Goal: Check status: Check status

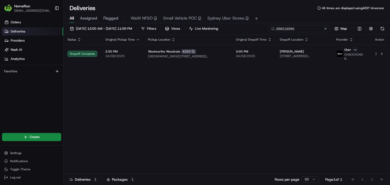
click at [295, 31] on input "266219265" at bounding box center [299, 28] width 61 height 7
click at [296, 31] on input "266219265" at bounding box center [299, 28] width 61 height 7
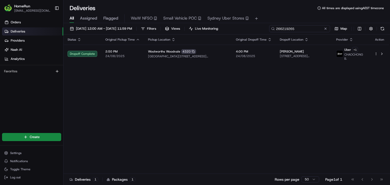
paste input "26880"
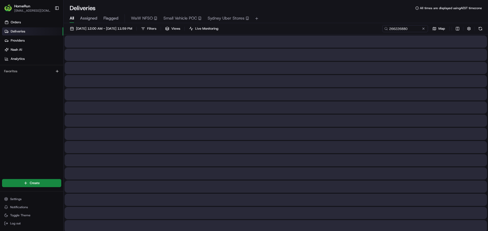
click at [264, 93] on div at bounding box center [276, 94] width 422 height 12
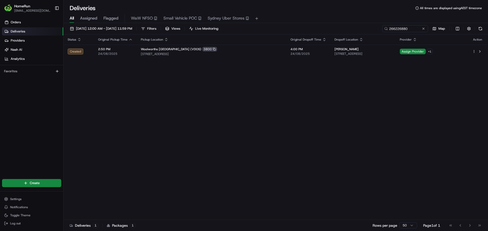
drag, startPoint x: 184, startPoint y: 0, endPoint x: 147, endPoint y: 129, distance: 134.3
click at [147, 129] on div "Status Original Pickup Time Pickup Location Original Dropoff Time Dropoff Locat…" at bounding box center [274, 128] width 423 height 186
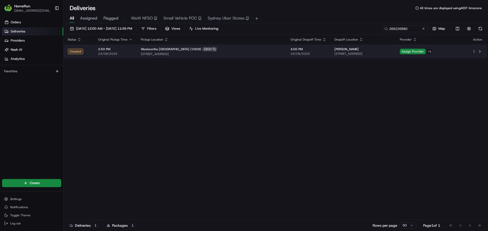
click at [290, 54] on span "24/08/2025" at bounding box center [308, 54] width 36 height 4
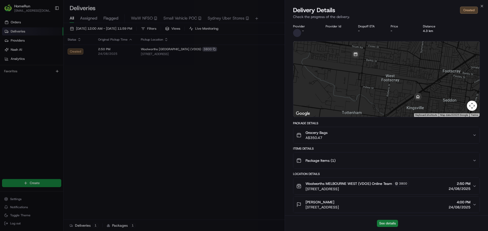
click at [383, 185] on button "See details" at bounding box center [387, 223] width 21 height 7
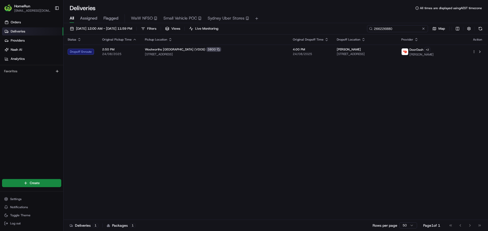
click at [390, 30] on input "266226880" at bounding box center [397, 28] width 61 height 7
paste input "080658"
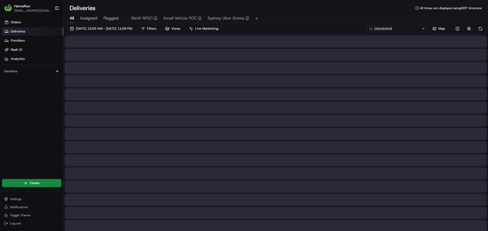
type input "266080658"
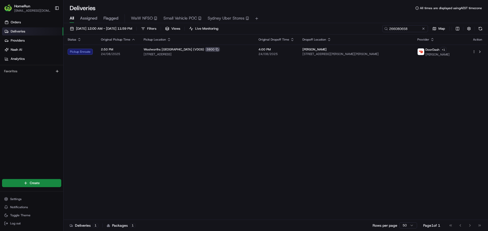
drag, startPoint x: 272, startPoint y: 122, endPoint x: 241, endPoint y: 134, distance: 33.6
click at [241, 135] on div "Status Original Pickup Time Pickup Location Original Dropoff Time Dropoff Locat…" at bounding box center [274, 128] width 423 height 186
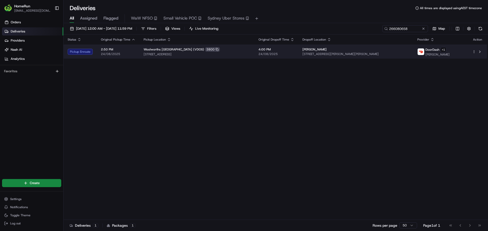
click at [250, 54] on span "[STREET_ADDRESS]" at bounding box center [197, 54] width 107 height 4
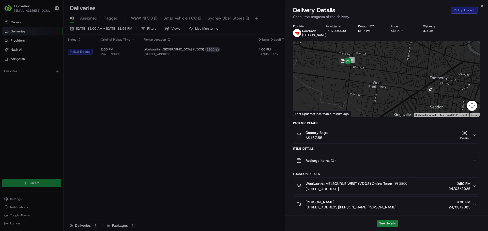
click at [385, 185] on button "See details" at bounding box center [387, 223] width 21 height 7
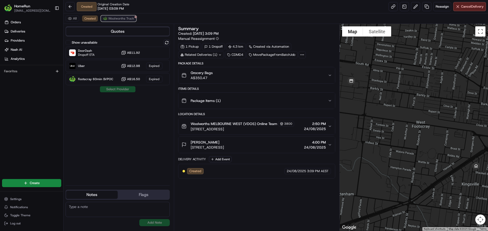
click at [118, 19] on span "Woolworths Truck" at bounding box center [121, 19] width 26 height 4
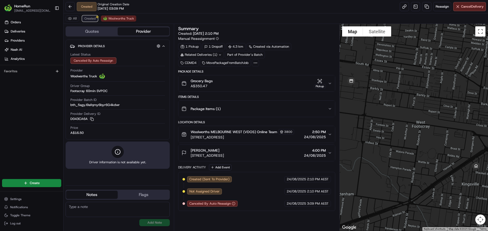
click at [94, 18] on span "Created" at bounding box center [89, 19] width 11 height 4
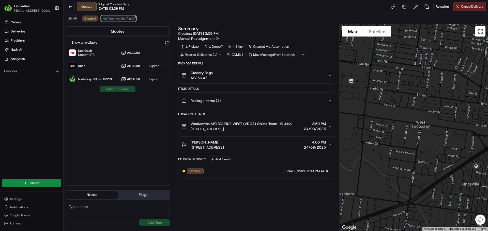
click at [116, 17] on span "Woolworths Truck" at bounding box center [121, 19] width 26 height 4
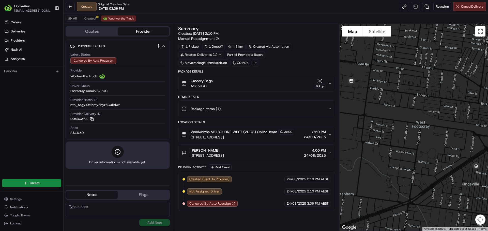
click at [88, 15] on div "All Created Woolworths Truck" at bounding box center [275, 18] width 424 height 10
click at [86, 16] on button "Created" at bounding box center [90, 18] width 16 height 6
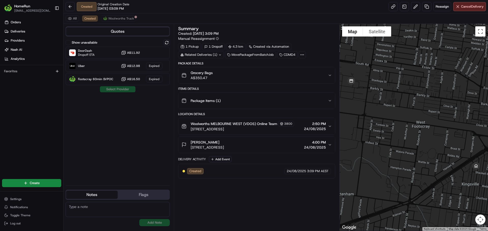
click at [105, 133] on div "Show unavailable DoorDash Dropoff ETA A$11.92 Uber A$12.98 Expired Footscray 60…" at bounding box center [118, 111] width 104 height 142
click at [95, 53] on div "DoorDash Dropoff ETA A$11.92" at bounding box center [118, 53] width 104 height 12
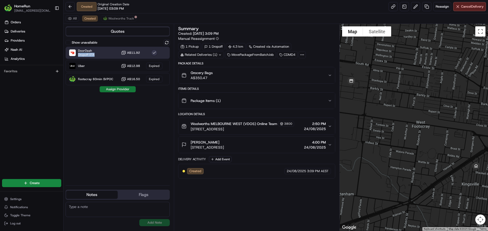
click at [121, 87] on button "Assign Provider" at bounding box center [118, 89] width 36 height 6
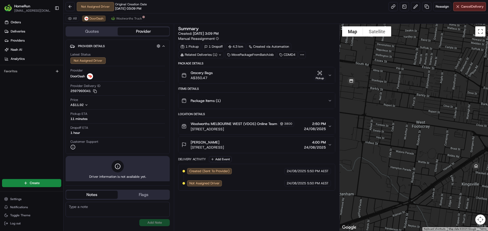
drag, startPoint x: 258, startPoint y: 206, endPoint x: 261, endPoint y: 197, distance: 9.2
click at [254, 208] on div "Summary Created: 24/08/2025 3:09 PM Manual Reassignment 1 Pickup 1 Dropoff 4.3 …" at bounding box center [256, 127] width 157 height 202
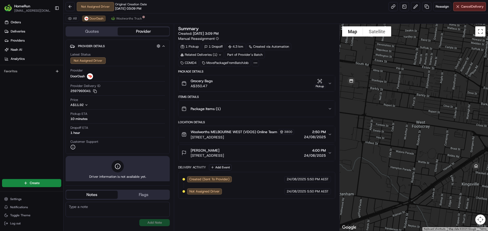
click at [272, 197] on div "Created (Sent To Provider) DoorDash 24/08/2025 5:50 PM AEST Not Assigned Driver…" at bounding box center [256, 185] width 157 height 27
click at [262, 193] on div "Created (Sent To Provider) DoorDash 24/08/2025 5:50 PM AEST Not Assigned Driver…" at bounding box center [256, 186] width 148 height 18
drag, startPoint x: 72, startPoint y: 113, endPoint x: 112, endPoint y: 134, distance: 44.9
click at [112, 134] on div "Latest Status Not Assigned Driver Provider DoorDash Provider Delivery ID 259799…" at bounding box center [117, 101] width 95 height 102
click at [112, 134] on div "Dropoff ETA 1 hour" at bounding box center [117, 131] width 94 height 10
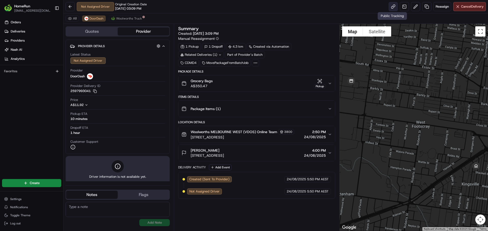
click at [393, 4] on link at bounding box center [392, 6] width 9 height 9
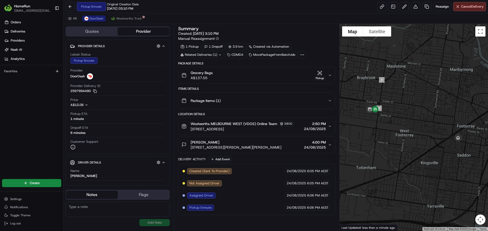
click at [193, 210] on span "Pickup Enroute" at bounding box center [200, 208] width 22 height 5
drag, startPoint x: 193, startPoint y: 210, endPoint x: 317, endPoint y: 208, distance: 123.7
click at [317, 208] on div "Created (Sent To Provider) DoorDash [DATE] 6:05 PM AEST Not Assigned Driver Doo…" at bounding box center [256, 189] width 148 height 43
click at [317, 208] on span "6:06 PM AEST" at bounding box center [318, 208] width 22 height 5
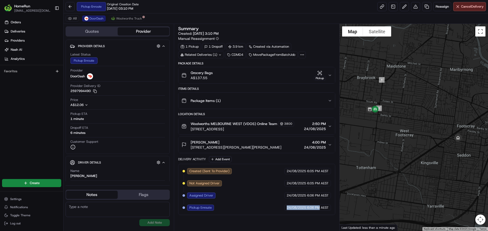
drag, startPoint x: 258, startPoint y: 204, endPoint x: 197, endPoint y: 205, distance: 60.5
click at [189, 208] on div "Pickup Enroute" at bounding box center [200, 208] width 27 height 6
drag, startPoint x: 189, startPoint y: 208, endPoint x: 317, endPoint y: 206, distance: 128.3
click at [317, 206] on div "Created (Sent To Provider) DoorDash [DATE] 6:05 PM AEST Not Assigned Driver Doo…" at bounding box center [256, 189] width 148 height 43
click at [317, 209] on span "6:06 PM AEST" at bounding box center [318, 208] width 22 height 5
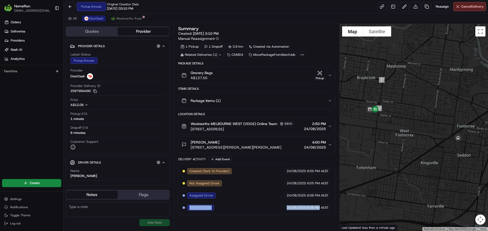
drag, startPoint x: 317, startPoint y: 209, endPoint x: 192, endPoint y: 209, distance: 125.2
click at [192, 209] on div "Created (Sent To Provider) DoorDash [DATE] 6:05 PM AEST Not Assigned Driver Doo…" at bounding box center [256, 189] width 148 height 43
